Goal: Complete application form

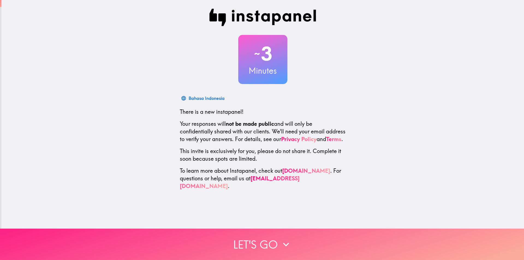
click at [264, 237] on button "Let's go" at bounding box center [262, 244] width 524 height 31
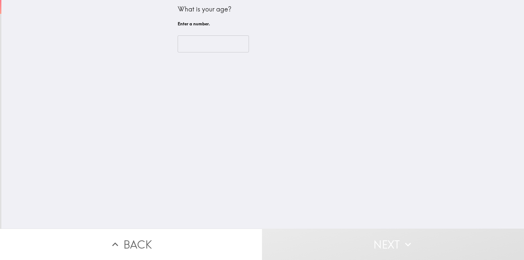
click at [189, 47] on input "number" at bounding box center [213, 43] width 71 height 17
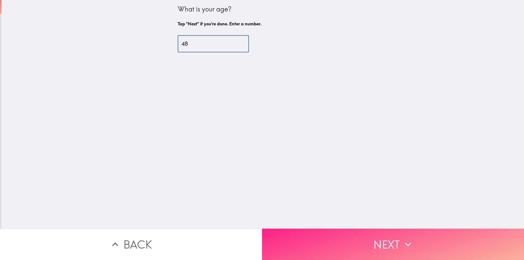
type input "48"
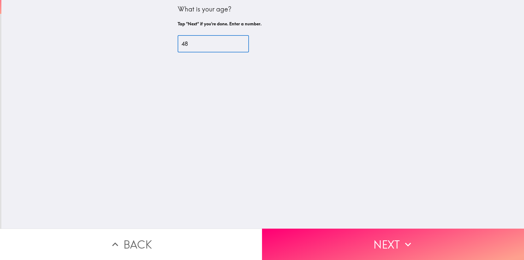
click at [319, 237] on button "Next" at bounding box center [393, 244] width 262 height 31
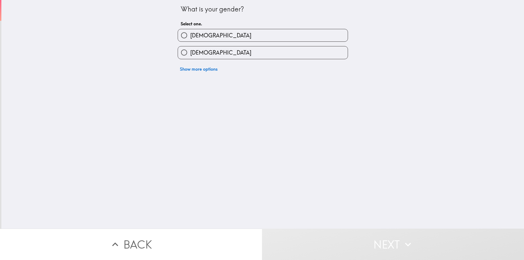
click at [195, 38] on span "[DEMOGRAPHIC_DATA]" at bounding box center [220, 36] width 61 height 8
click at [190, 38] on input "[DEMOGRAPHIC_DATA]" at bounding box center [184, 35] width 12 height 12
radio input "true"
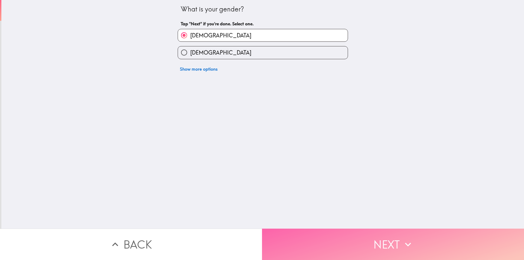
click at [351, 237] on button "Next" at bounding box center [393, 244] width 262 height 31
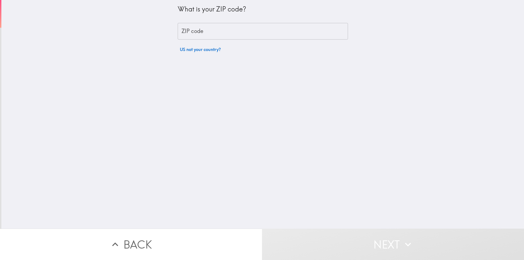
click at [195, 31] on input "ZIP code" at bounding box center [263, 31] width 170 height 17
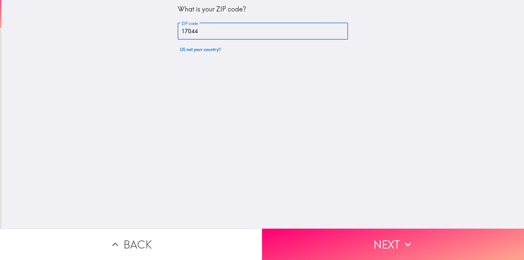
type input "17044"
click at [367, 235] on button "Next" at bounding box center [393, 244] width 262 height 31
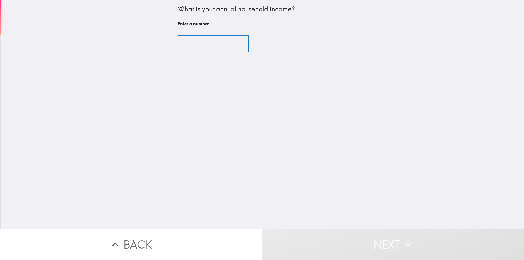
click at [190, 42] on input "number" at bounding box center [213, 43] width 71 height 17
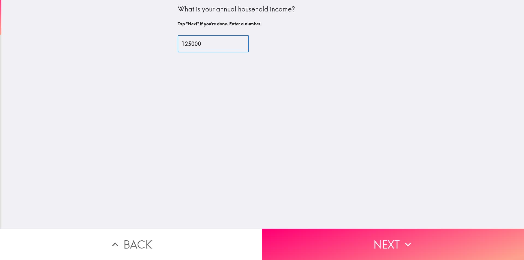
type input "125000"
click at [331, 247] on button "Next" at bounding box center [393, 244] width 262 height 31
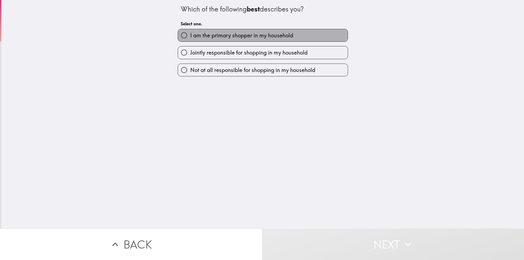
click at [245, 36] on span "I am the primary shopper in my household" at bounding box center [241, 36] width 103 height 8
click at [190, 36] on input "I am the primary shopper in my household" at bounding box center [184, 35] width 12 height 12
radio input "true"
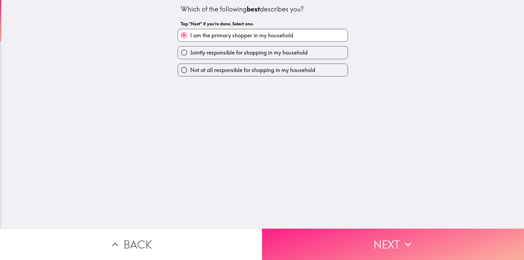
drag, startPoint x: 329, startPoint y: 231, endPoint x: 330, endPoint y: 223, distance: 8.5
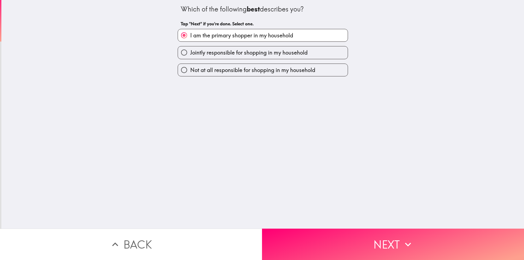
click at [329, 231] on button "Next" at bounding box center [393, 244] width 262 height 31
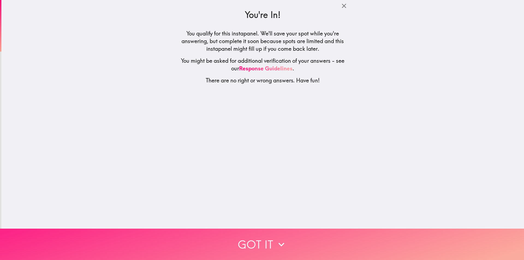
click at [279, 246] on icon "button" at bounding box center [281, 244] width 12 height 12
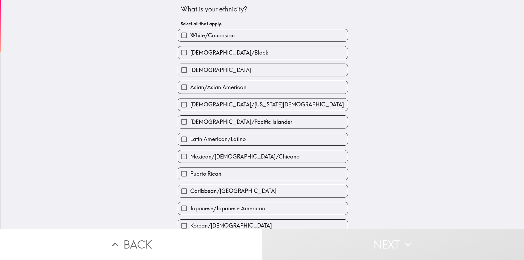
click at [218, 33] on span "White/Caucasian" at bounding box center [212, 36] width 44 height 8
click at [190, 33] on input "White/Caucasian" at bounding box center [184, 35] width 12 height 12
checkbox input "true"
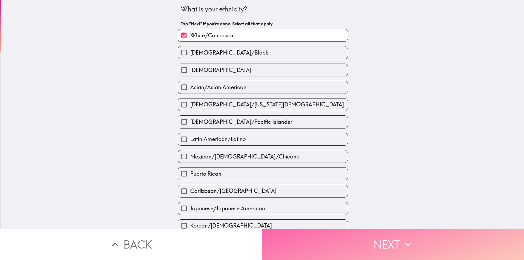
click at [342, 237] on button "Next" at bounding box center [393, 244] width 262 height 31
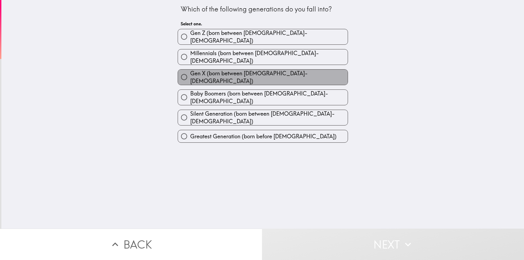
click at [259, 70] on span "Gen X (born between [DEMOGRAPHIC_DATA]-[DEMOGRAPHIC_DATA])" at bounding box center [268, 77] width 157 height 15
click at [190, 71] on input "Gen X (born between [DEMOGRAPHIC_DATA]-[DEMOGRAPHIC_DATA])" at bounding box center [184, 77] width 12 height 12
radio input "true"
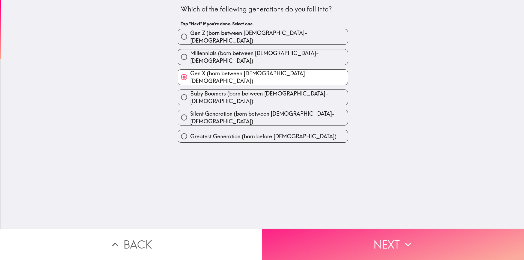
click at [346, 238] on button "Next" at bounding box center [393, 244] width 262 height 31
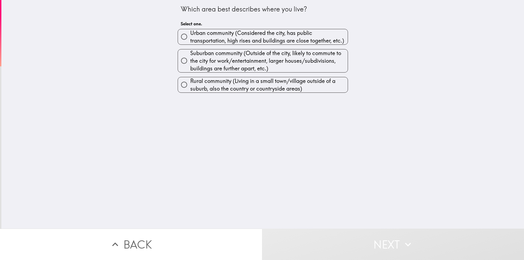
click at [241, 41] on span "Urban community (Considered the city, has public transportation, high rises and…" at bounding box center [268, 36] width 157 height 15
click at [190, 41] on input "Urban community (Considered the city, has public transportation, high rises and…" at bounding box center [184, 37] width 12 height 12
radio input "true"
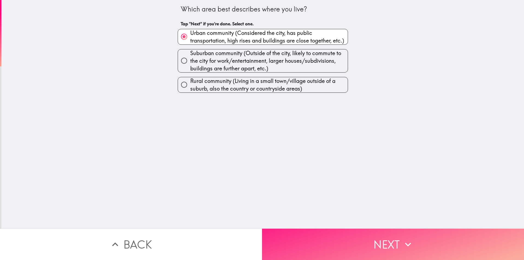
click at [359, 241] on button "Next" at bounding box center [393, 244] width 262 height 31
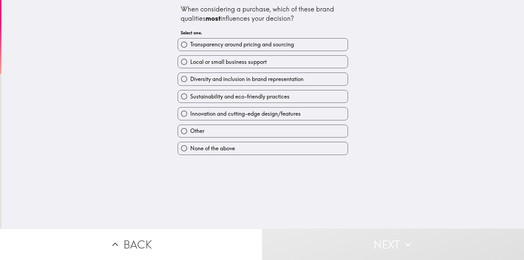
click at [261, 96] on span "Sustainability and eco-friendly practices" at bounding box center [239, 97] width 99 height 8
click at [190, 96] on input "Sustainability and eco-friendly practices" at bounding box center [184, 96] width 12 height 12
radio input "true"
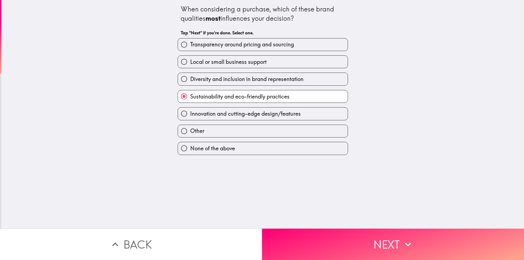
click at [208, 81] on span "Diversity and inclusion in brand representation" at bounding box center [246, 79] width 113 height 8
click at [190, 81] on input "Diversity and inclusion in brand representation" at bounding box center [184, 79] width 12 height 12
radio input "true"
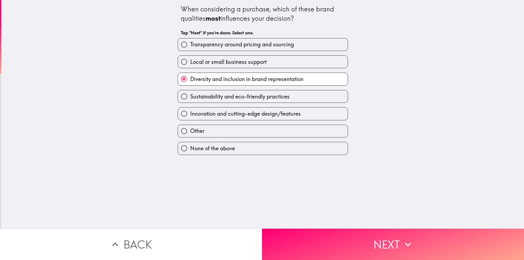
click at [216, 93] on span "Sustainability and eco-friendly practices" at bounding box center [239, 97] width 99 height 8
click at [190, 93] on input "Sustainability and eco-friendly practices" at bounding box center [184, 96] width 12 height 12
radio input "true"
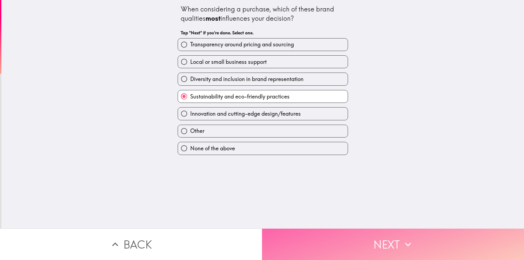
click at [365, 241] on button "Next" at bounding box center [393, 244] width 262 height 31
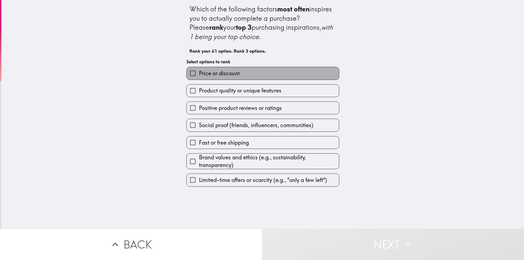
click at [224, 79] on label "Price or discount" at bounding box center [263, 73] width 152 height 12
click at [199, 79] on input "Price or discount" at bounding box center [193, 73] width 12 height 12
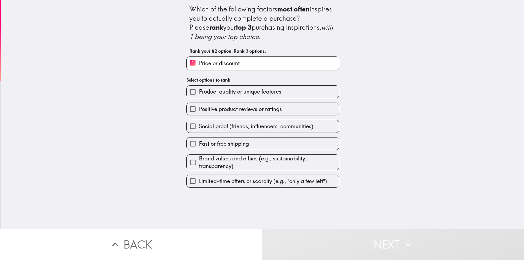
click at [225, 94] on span "Product quality or unique features" at bounding box center [240, 92] width 82 height 8
click at [199, 94] on input "Product quality or unique features" at bounding box center [193, 92] width 12 height 12
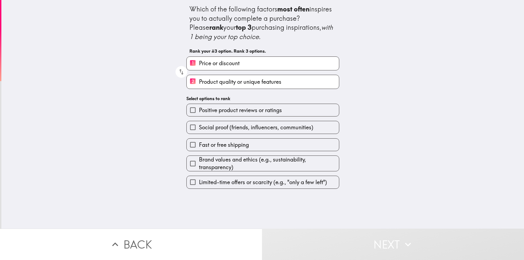
click at [240, 115] on label "Positive product reviews or ratings" at bounding box center [263, 110] width 152 height 12
click at [199, 115] on input "Positive product reviews or ratings" at bounding box center [193, 110] width 12 height 12
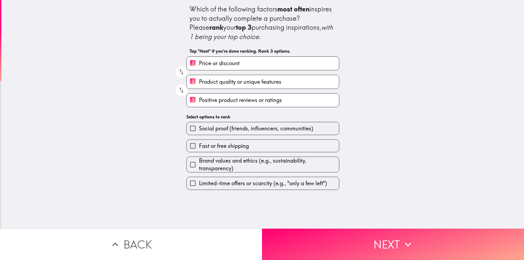
click at [254, 86] on label "2 Product quality or unique features" at bounding box center [263, 81] width 152 height 13
click at [199, 86] on input "2 Product quality or unique features" at bounding box center [193, 81] width 12 height 13
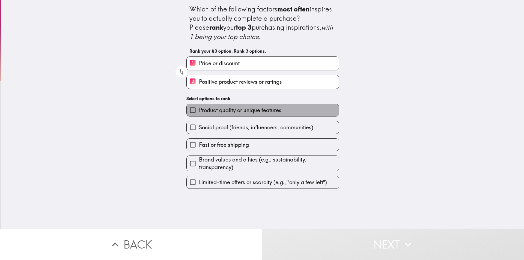
click at [225, 115] on label "Product quality or unique features" at bounding box center [263, 110] width 152 height 12
click at [199, 115] on input "Product quality or unique features" at bounding box center [193, 110] width 12 height 12
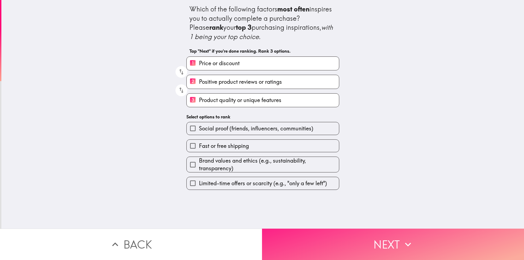
click at [401, 246] on button "Next" at bounding box center [393, 244] width 262 height 31
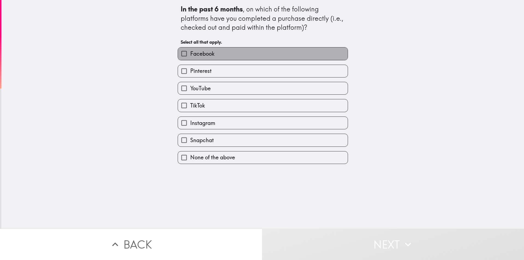
click at [202, 50] on span "Facebook" at bounding box center [202, 54] width 24 height 8
click at [190, 50] on input "Facebook" at bounding box center [184, 53] width 12 height 12
checkbox input "true"
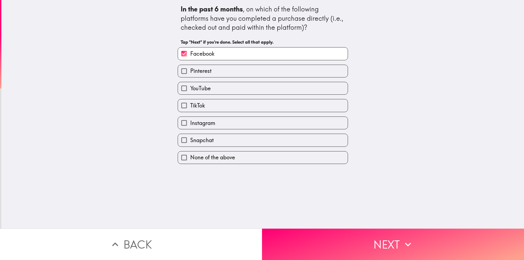
click at [202, 73] on span "Pinterest" at bounding box center [200, 71] width 21 height 8
click at [190, 73] on input "Pinterest" at bounding box center [184, 71] width 12 height 12
checkbox input "true"
click at [214, 93] on label "YouTube" at bounding box center [263, 88] width 170 height 12
click at [190, 93] on input "YouTube" at bounding box center [184, 88] width 12 height 12
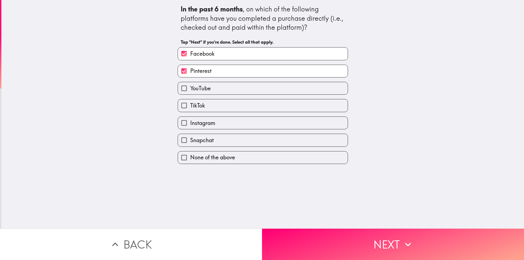
checkbox input "true"
click at [212, 109] on label "TikTok" at bounding box center [263, 105] width 170 height 12
click at [190, 109] on input "TikTok" at bounding box center [184, 105] width 12 height 12
checkbox input "true"
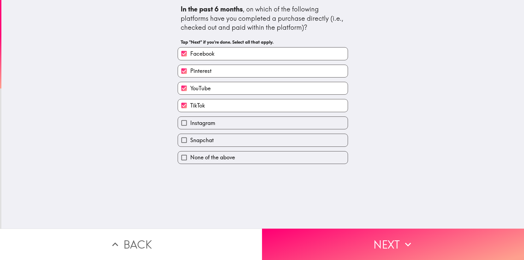
click at [210, 126] on span "Instagram" at bounding box center [202, 123] width 25 height 8
click at [190, 126] on input "Instagram" at bounding box center [184, 123] width 12 height 12
checkbox input "true"
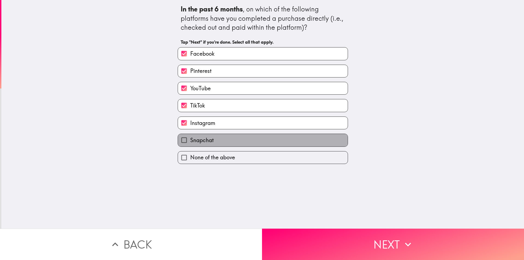
click at [216, 141] on label "Snapchat" at bounding box center [263, 140] width 170 height 12
click at [190, 141] on input "Snapchat" at bounding box center [184, 140] width 12 height 12
checkbox input "true"
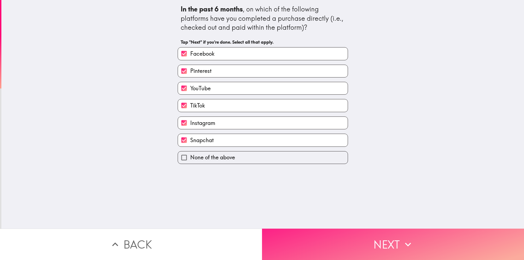
click at [354, 238] on button "Next" at bounding box center [393, 244] width 262 height 31
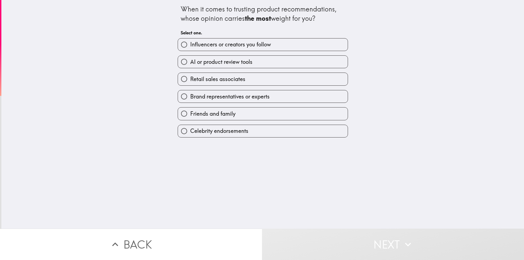
click at [241, 51] on div "Influencers or creators you follow" at bounding box center [263, 44] width 170 height 13
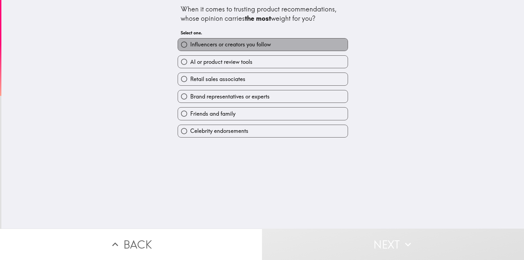
click at [238, 46] on span "Influencers or creators you follow" at bounding box center [230, 45] width 81 height 8
click at [190, 46] on input "Influencers or creators you follow" at bounding box center [184, 44] width 12 height 12
radio input "true"
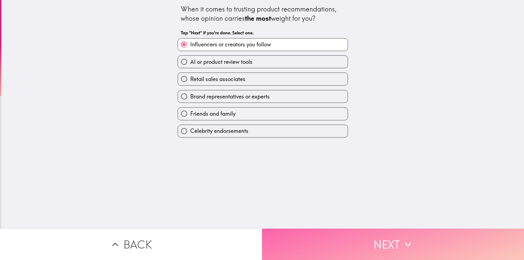
drag, startPoint x: 342, startPoint y: 239, endPoint x: 340, endPoint y: 232, distance: 7.3
click at [343, 238] on button "Next" at bounding box center [393, 244] width 262 height 31
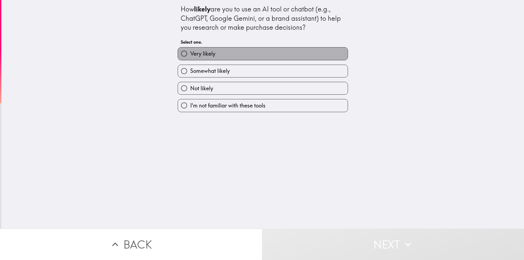
click at [229, 55] on label "Very likely" at bounding box center [263, 53] width 170 height 12
click at [190, 55] on input "Very likely" at bounding box center [184, 53] width 12 height 12
radio input "true"
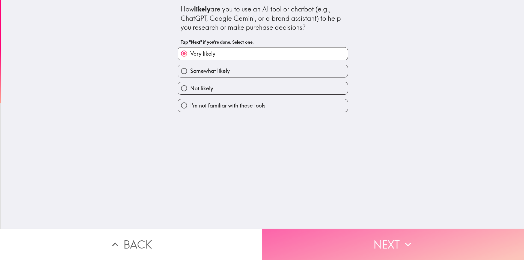
drag, startPoint x: 372, startPoint y: 237, endPoint x: 370, endPoint y: 234, distance: 3.3
click at [372, 237] on button "Next" at bounding box center [393, 244] width 262 height 31
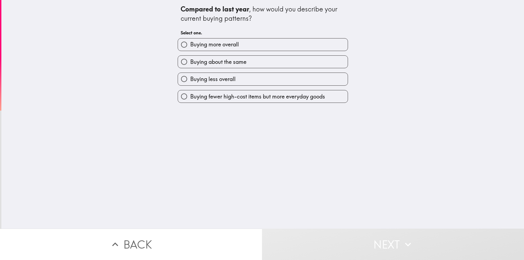
click at [212, 47] on span "Buying more overall" at bounding box center [214, 45] width 49 height 8
click at [190, 47] on input "Buying more overall" at bounding box center [184, 44] width 12 height 12
radio input "true"
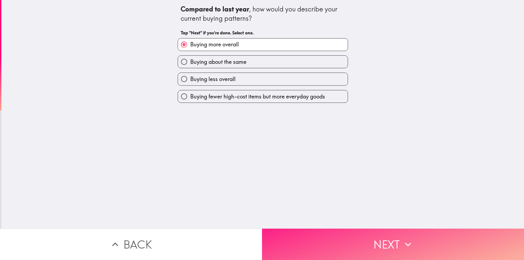
click at [327, 234] on button "Next" at bounding box center [393, 244] width 262 height 31
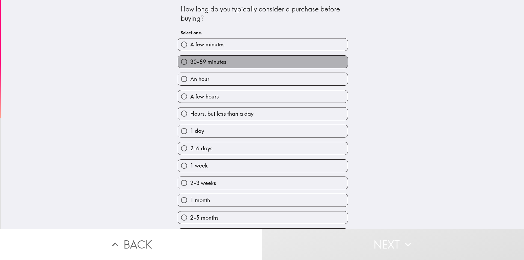
click at [226, 63] on label "30-59 minutes" at bounding box center [263, 62] width 170 height 12
click at [190, 63] on input "30-59 minutes" at bounding box center [184, 62] width 12 height 12
radio input "true"
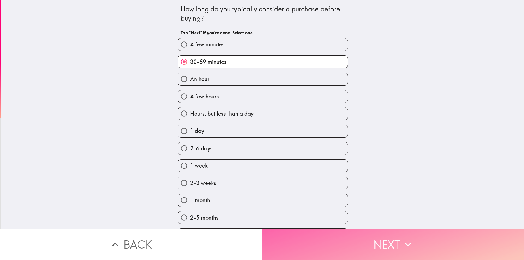
click at [360, 252] on button "Next" at bounding box center [393, 244] width 262 height 31
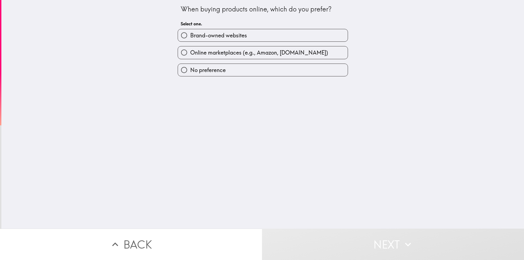
click at [242, 50] on span "Online marketplaces (e.g., Amazon, [DOMAIN_NAME])" at bounding box center [259, 53] width 138 height 8
click at [190, 50] on input "Online marketplaces (e.g., Amazon, [DOMAIN_NAME])" at bounding box center [184, 52] width 12 height 12
radio input "true"
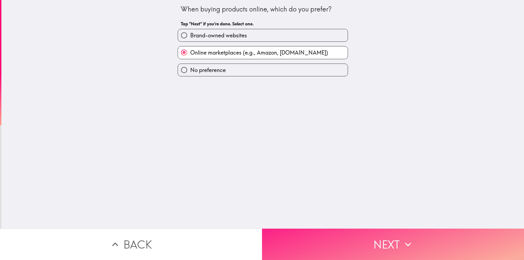
click at [357, 232] on button "Next" at bounding box center [393, 244] width 262 height 31
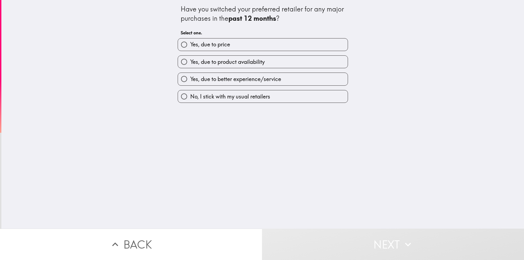
click at [232, 59] on span "Yes, due to product availability" at bounding box center [227, 62] width 74 height 8
click at [190, 59] on input "Yes, due to product availability" at bounding box center [184, 62] width 12 height 12
radio input "true"
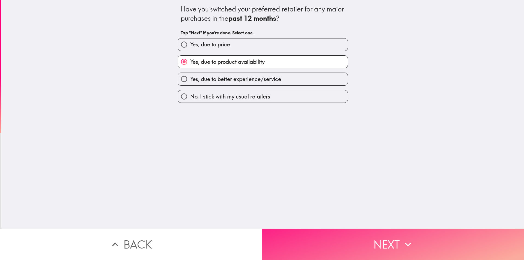
click at [362, 235] on button "Next" at bounding box center [393, 244] width 262 height 31
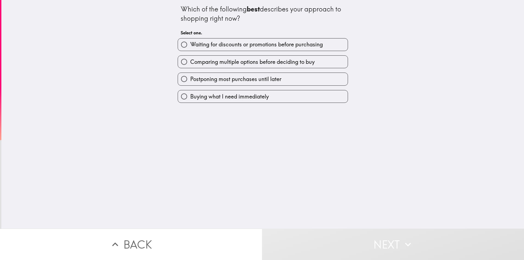
click at [237, 98] on span "Buying what I need immediately" at bounding box center [229, 97] width 79 height 8
click at [190, 98] on input "Buying what I need immediately" at bounding box center [184, 96] width 12 height 12
radio input "true"
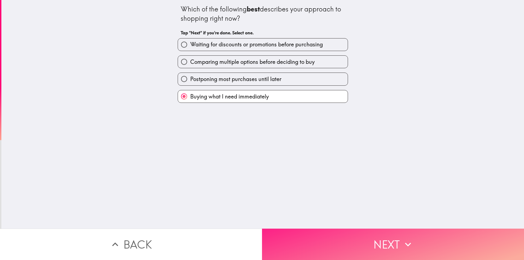
click at [382, 235] on button "Next" at bounding box center [393, 244] width 262 height 31
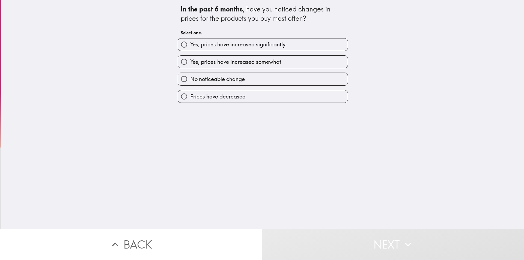
click at [249, 43] on span "Yes, prices have increased significantly" at bounding box center [237, 45] width 95 height 8
click at [190, 43] on input "Yes, prices have increased significantly" at bounding box center [184, 44] width 12 height 12
radio input "true"
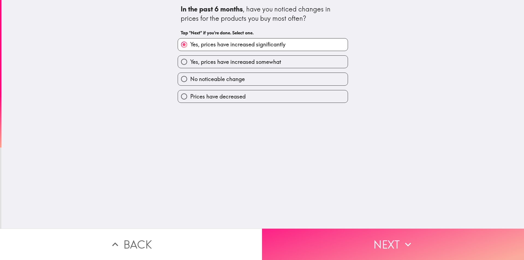
click at [375, 241] on button "Next" at bounding box center [393, 244] width 262 height 31
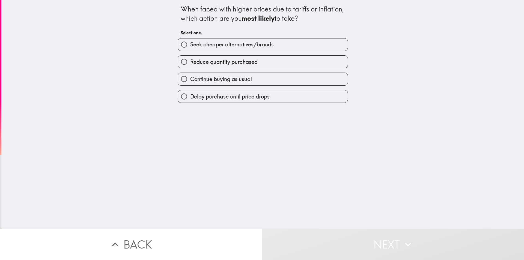
click at [221, 78] on span "Continue buying as usual" at bounding box center [221, 79] width 62 height 8
click at [190, 78] on input "Continue buying as usual" at bounding box center [184, 79] width 12 height 12
radio input "true"
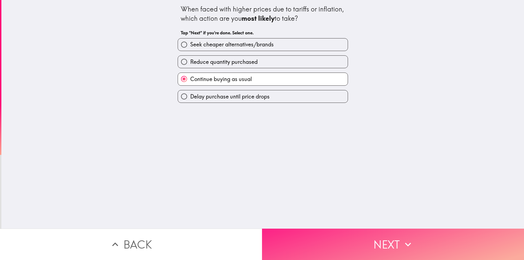
click at [361, 241] on button "Next" at bounding box center [393, 244] width 262 height 31
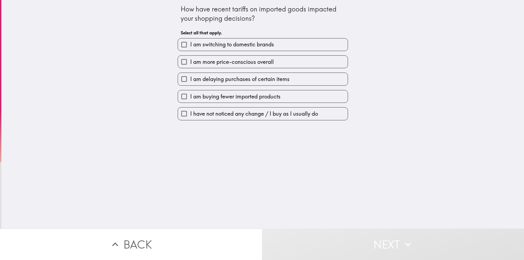
click at [230, 62] on span "I am more price-conscious overall" at bounding box center [232, 62] width 84 height 8
click at [190, 62] on input "I am more price-conscious overall" at bounding box center [184, 62] width 12 height 12
checkbox input "true"
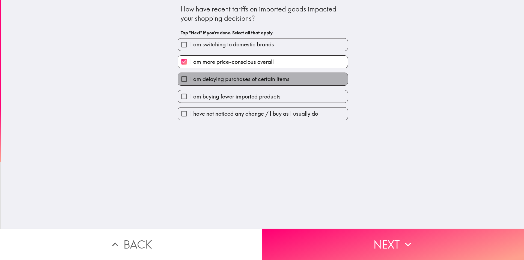
drag, startPoint x: 244, startPoint y: 77, endPoint x: 250, endPoint y: 85, distance: 10.1
click at [244, 77] on span "I am delaying purchases of certain items" at bounding box center [239, 79] width 99 height 8
click at [190, 77] on input "I am delaying purchases of certain items" at bounding box center [184, 79] width 12 height 12
checkbox input "true"
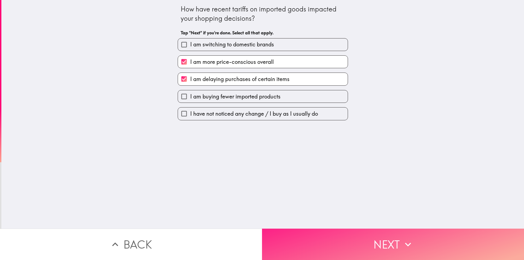
click at [360, 234] on button "Next" at bounding box center [393, 244] width 262 height 31
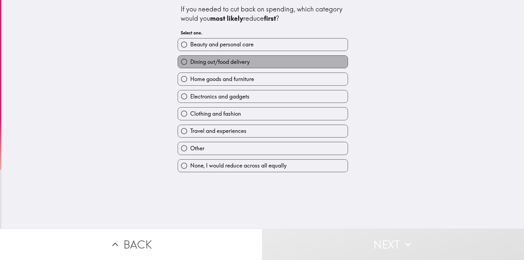
click at [218, 65] on span "Dining out/food delivery" at bounding box center [219, 62] width 59 height 8
click at [190, 65] on input "Dining out/food delivery" at bounding box center [184, 62] width 12 height 12
radio input "true"
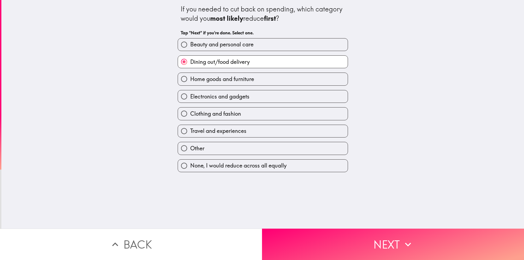
click at [247, 43] on span "Beauty and personal care" at bounding box center [221, 45] width 63 height 8
click at [190, 43] on input "Beauty and personal care" at bounding box center [184, 44] width 12 height 12
radio input "true"
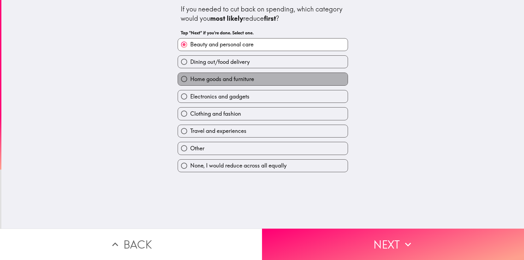
click at [247, 79] on span "Home goods and furniture" at bounding box center [222, 79] width 64 height 8
click at [190, 79] on input "Home goods and furniture" at bounding box center [184, 79] width 12 height 12
radio input "true"
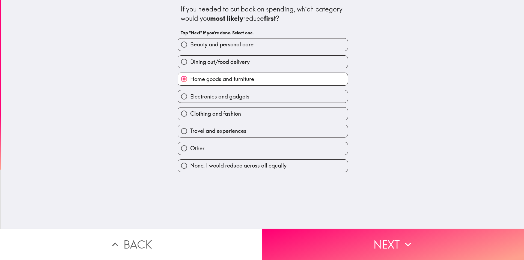
click at [251, 133] on label "Travel and experiences" at bounding box center [263, 131] width 170 height 12
click at [190, 133] on input "Travel and experiences" at bounding box center [184, 131] width 12 height 12
radio input "true"
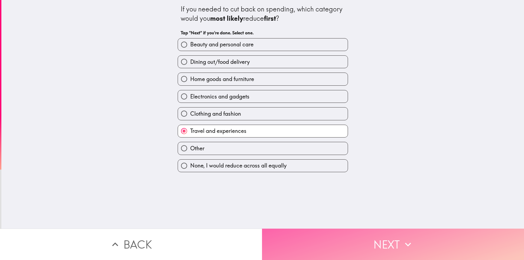
click at [338, 229] on button "Next" at bounding box center [393, 244] width 262 height 31
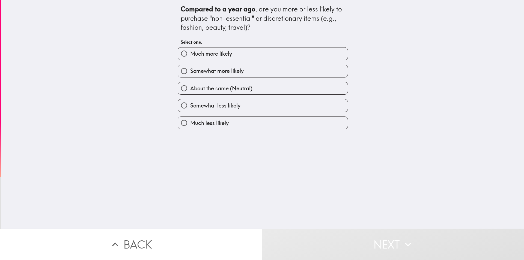
click at [247, 56] on label "Much more likely" at bounding box center [263, 53] width 170 height 12
click at [190, 56] on input "Much more likely" at bounding box center [184, 53] width 12 height 12
radio input "true"
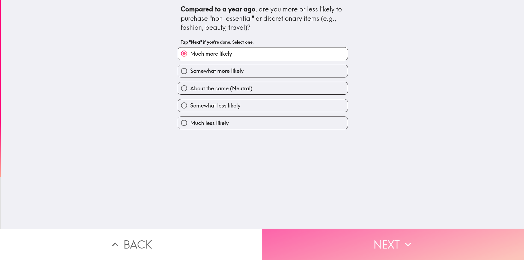
click at [374, 237] on button "Next" at bounding box center [393, 244] width 262 height 31
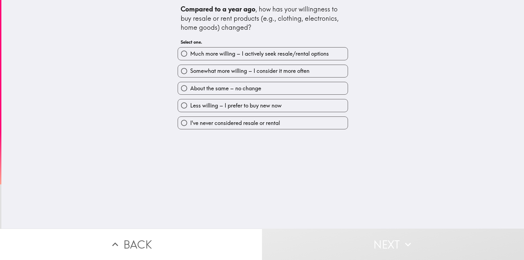
click at [243, 56] on span "Much more willing – I actively seek resale/rental options" at bounding box center [259, 54] width 139 height 8
click at [190, 56] on input "Much more willing – I actively seek resale/rental options" at bounding box center [184, 53] width 12 height 12
radio input "true"
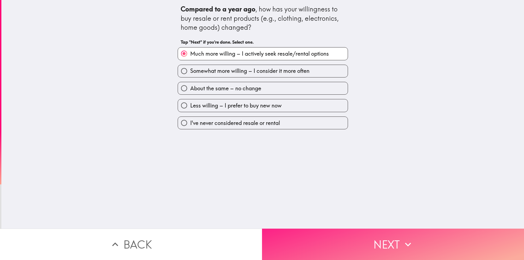
click at [331, 241] on button "Next" at bounding box center [393, 244] width 262 height 31
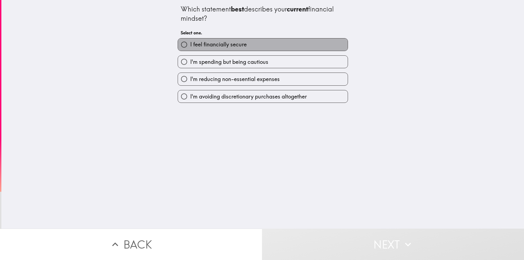
click at [226, 48] on span "I feel financially secure" at bounding box center [218, 45] width 56 height 8
click at [190, 48] on input "I feel financially secure" at bounding box center [184, 44] width 12 height 12
radio input "true"
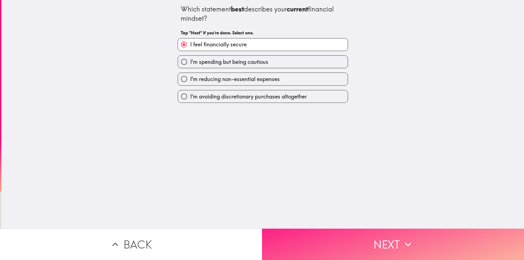
click at [329, 256] on button "Next" at bounding box center [393, 244] width 262 height 31
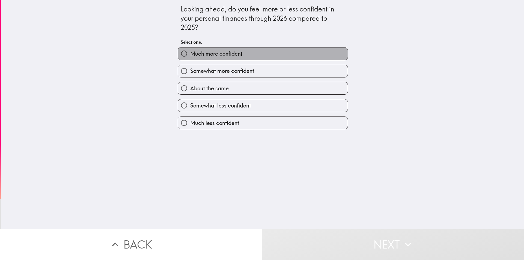
click at [219, 52] on span "Much more confident" at bounding box center [216, 54] width 52 height 8
click at [190, 52] on input "Much more confident" at bounding box center [184, 53] width 12 height 12
radio input "true"
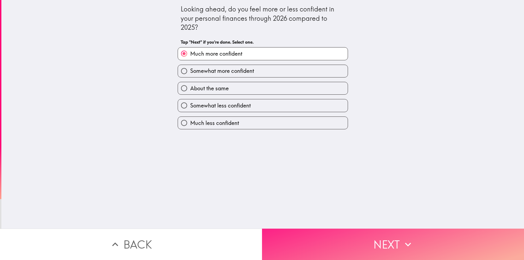
click at [311, 235] on button "Next" at bounding box center [393, 244] width 262 height 31
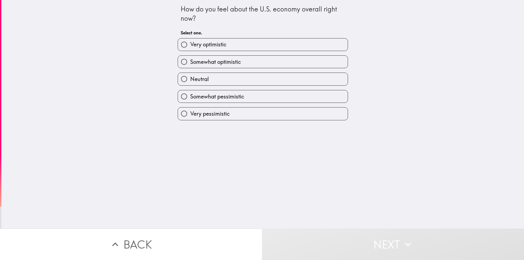
click at [209, 47] on span "Very optimistic" at bounding box center [208, 45] width 36 height 8
click at [190, 47] on input "Very optimistic" at bounding box center [184, 44] width 12 height 12
radio input "true"
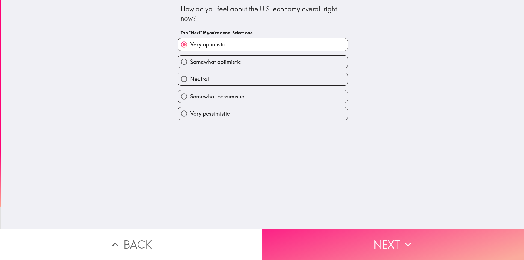
click at [326, 237] on button "Next" at bounding box center [393, 244] width 262 height 31
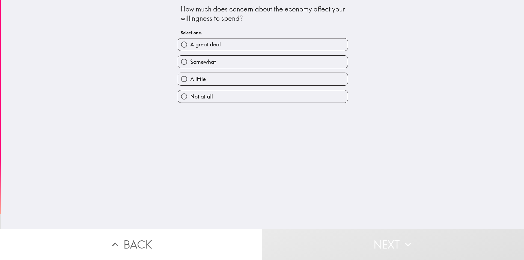
click at [205, 49] on label "A great deal" at bounding box center [263, 44] width 170 height 12
click at [190, 49] on input "A great deal" at bounding box center [184, 44] width 12 height 12
radio input "true"
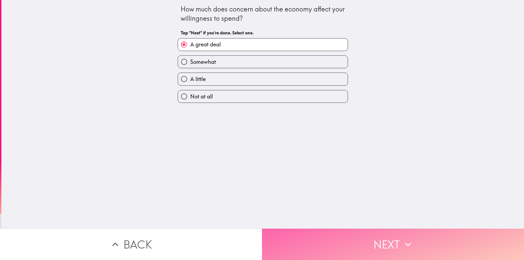
drag, startPoint x: 321, startPoint y: 231, endPoint x: 323, endPoint y: 229, distance: 3.0
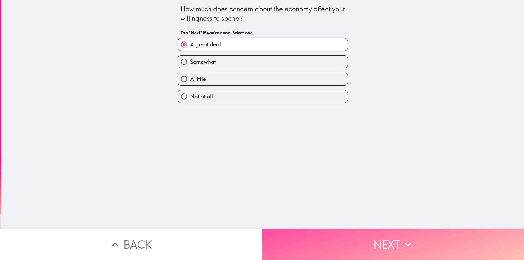
click at [321, 232] on button "Next" at bounding box center [393, 244] width 262 height 31
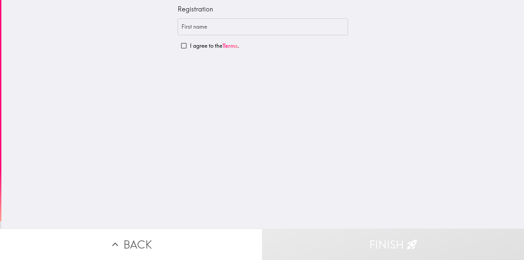
click at [224, 31] on input "First name" at bounding box center [263, 27] width 170 height 17
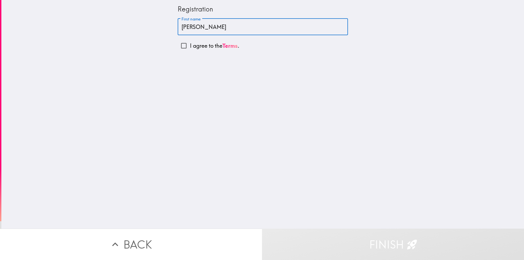
type input "[PERSON_NAME]"
click at [179, 47] on input "I agree to the Terms ." at bounding box center [184, 46] width 12 height 12
checkbox input "true"
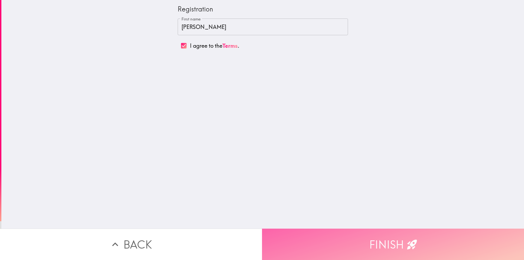
click at [357, 239] on button "Finish" at bounding box center [393, 244] width 262 height 31
